Goal: Information Seeking & Learning: Learn about a topic

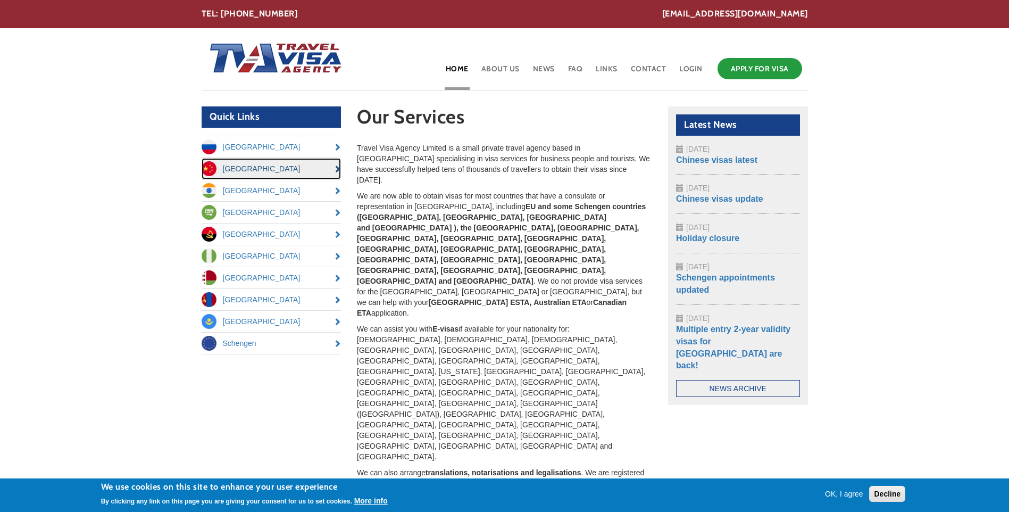
click at [252, 171] on link "[GEOGRAPHIC_DATA]" at bounding box center [272, 168] width 140 height 21
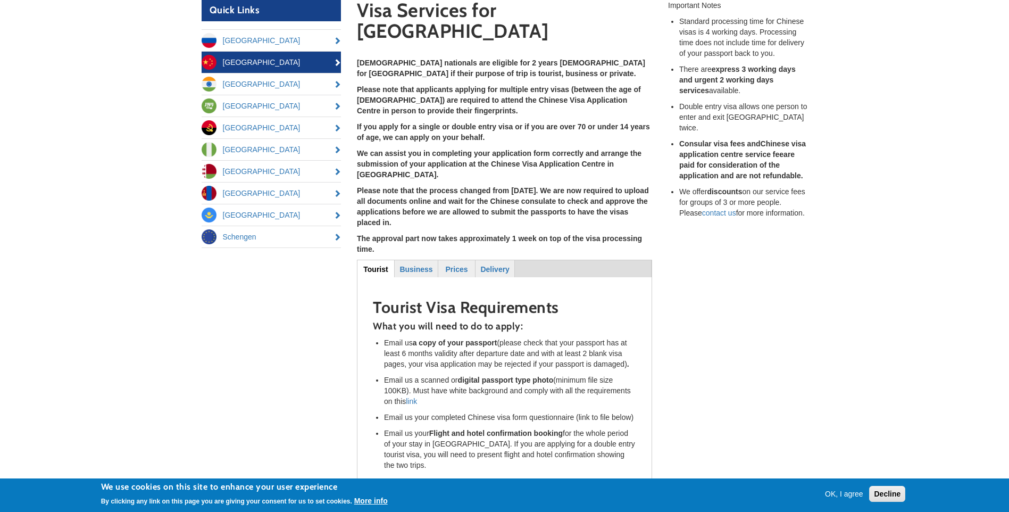
scroll to position [160, 0]
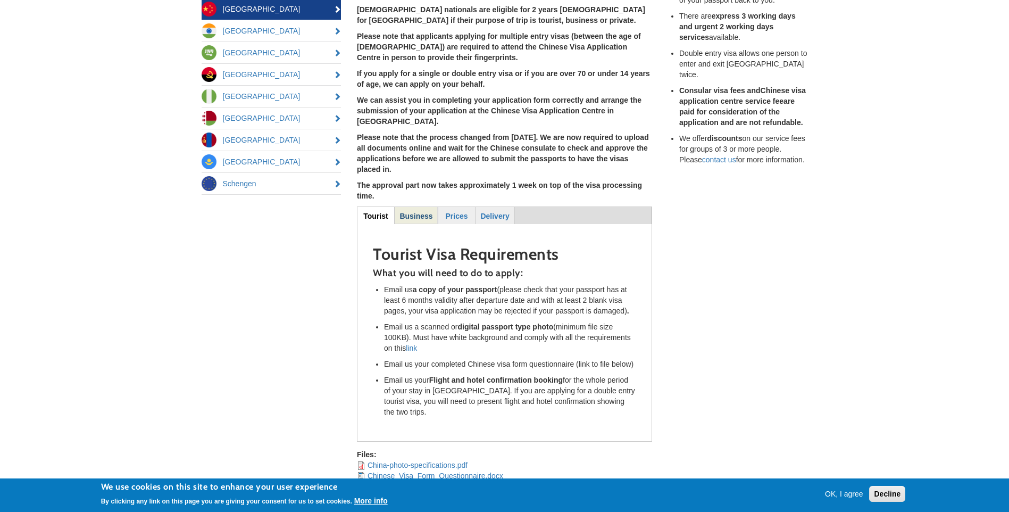
click at [413, 212] on strong "Business" at bounding box center [415, 216] width 33 height 9
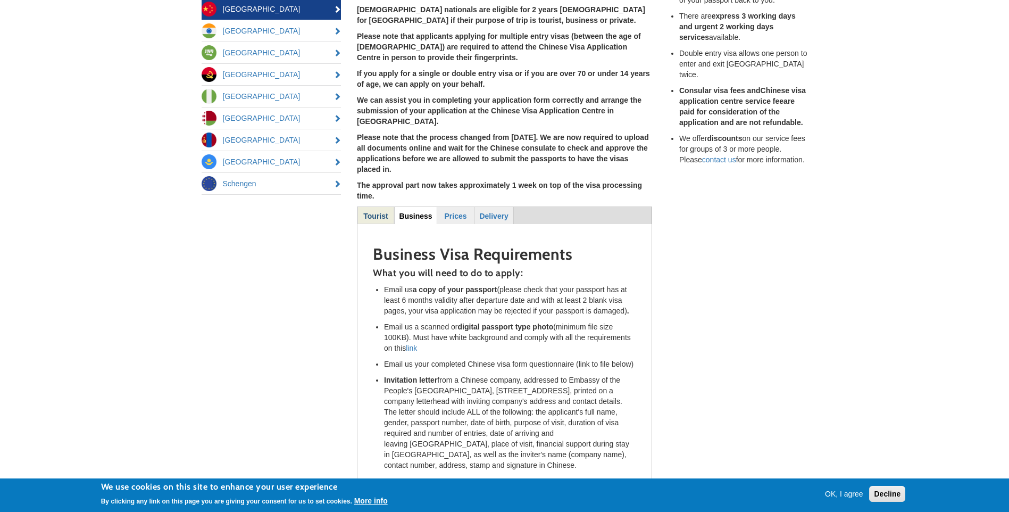
click at [377, 212] on strong "Tourist" at bounding box center [375, 216] width 24 height 9
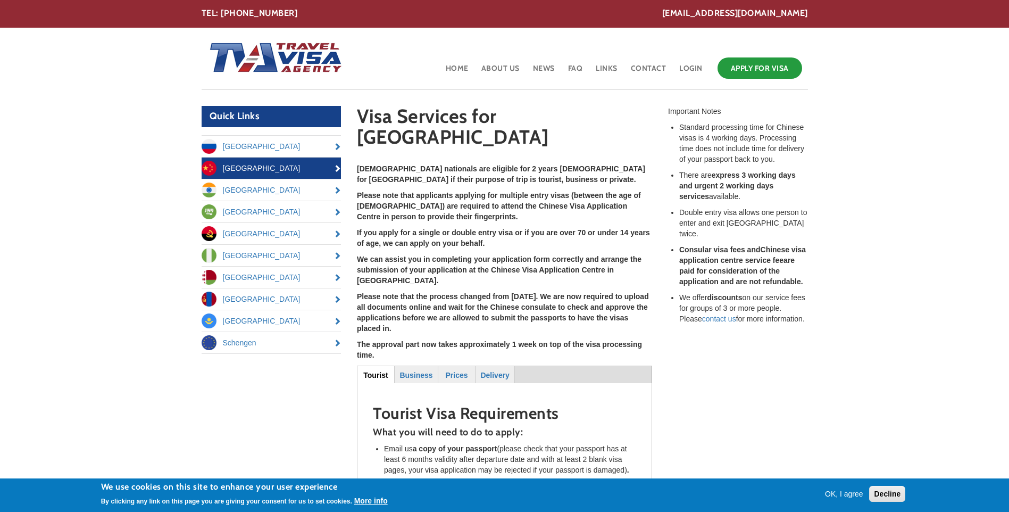
scroll to position [0, 0]
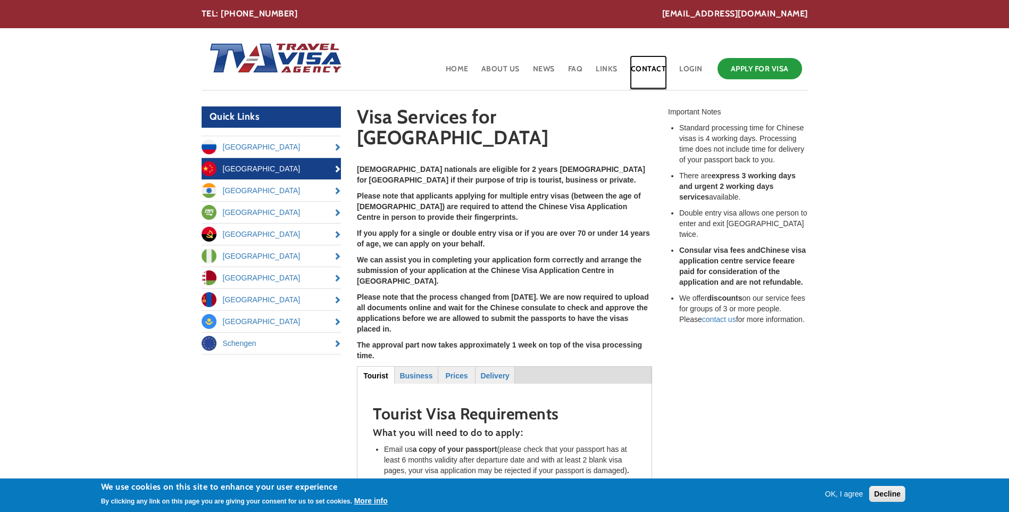
click at [651, 66] on link "Contact" at bounding box center [649, 72] width 38 height 35
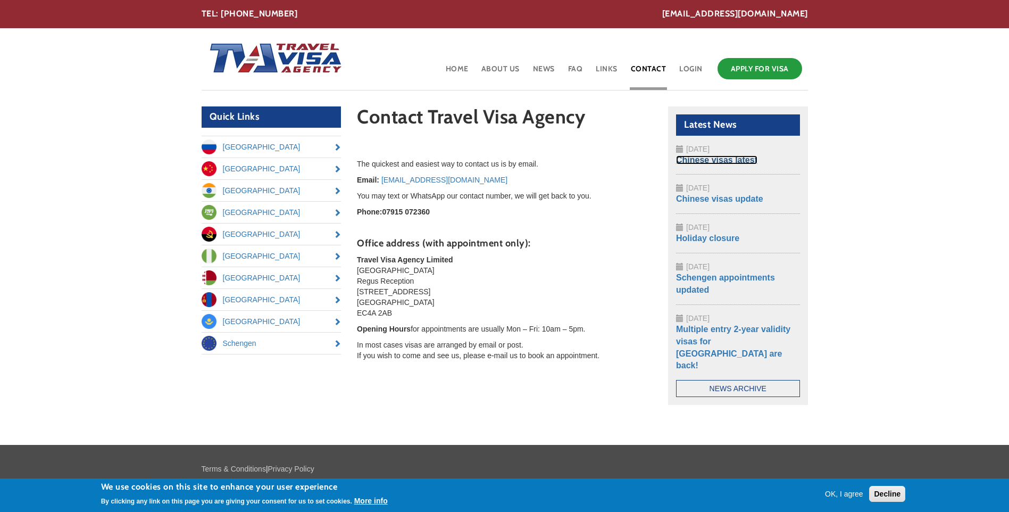
click at [699, 158] on link "Chinese visas latest" at bounding box center [716, 159] width 81 height 9
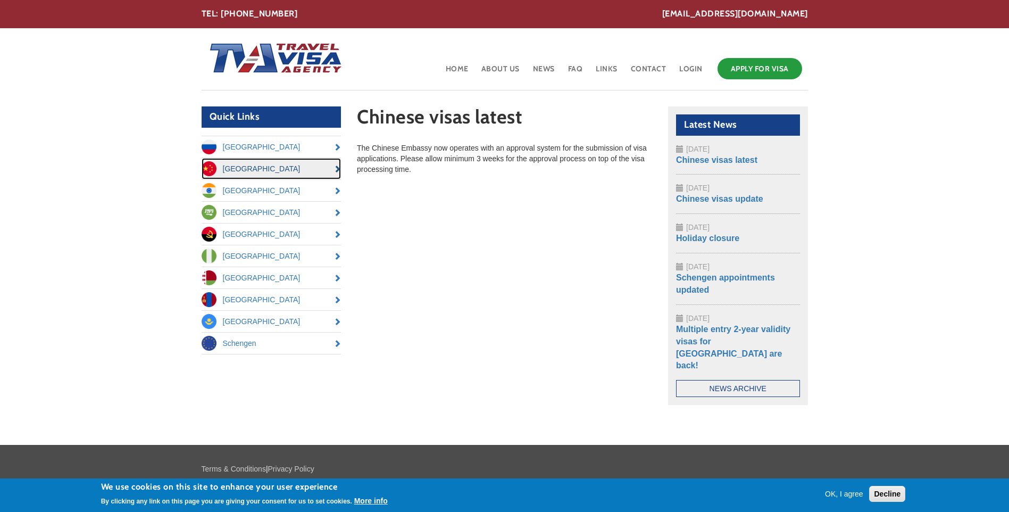
click at [281, 171] on link "[GEOGRAPHIC_DATA]" at bounding box center [272, 168] width 140 height 21
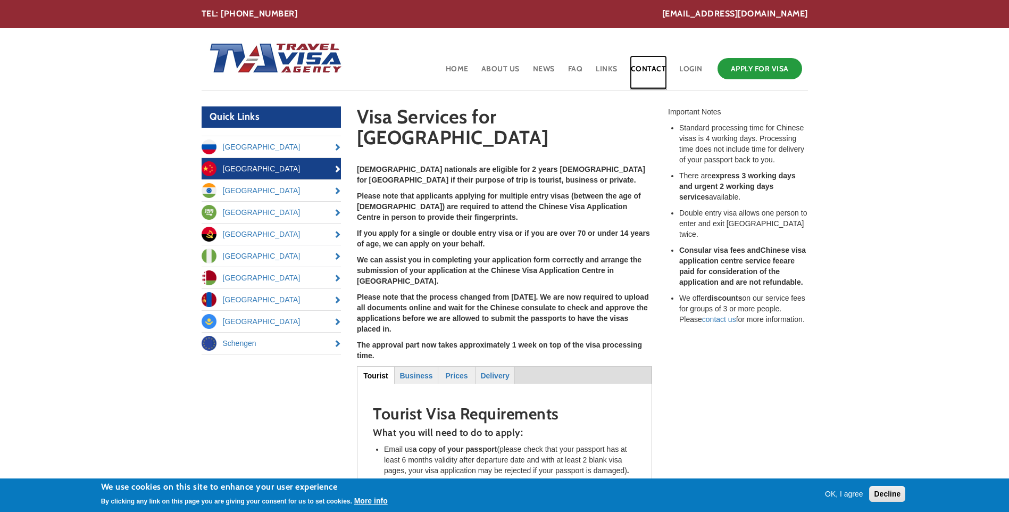
click at [653, 69] on link "Contact" at bounding box center [649, 72] width 38 height 35
